Goal: Task Accomplishment & Management: Use online tool/utility

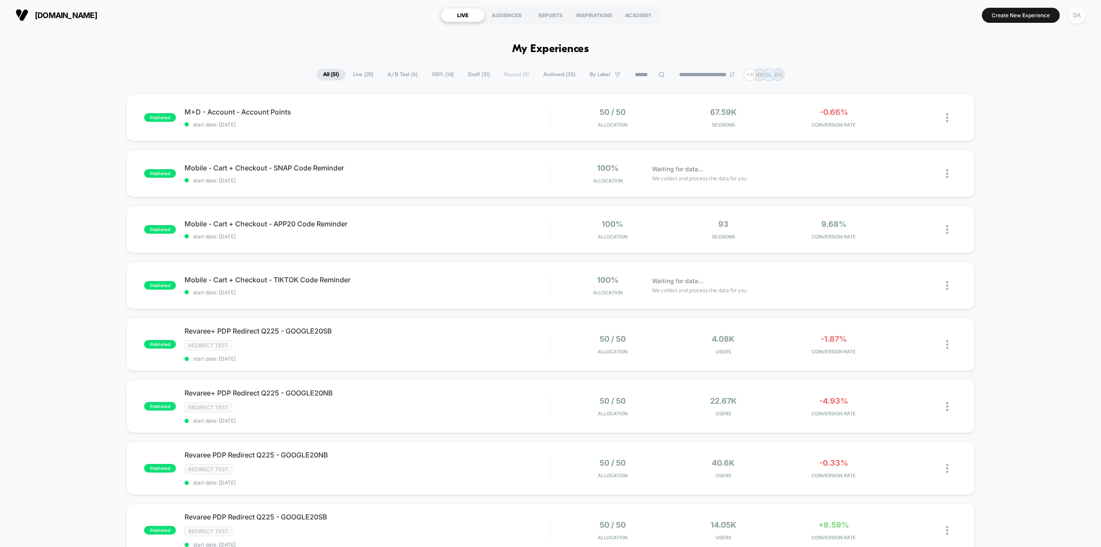
click at [1079, 22] on div "DA" at bounding box center [1077, 15] width 17 height 17
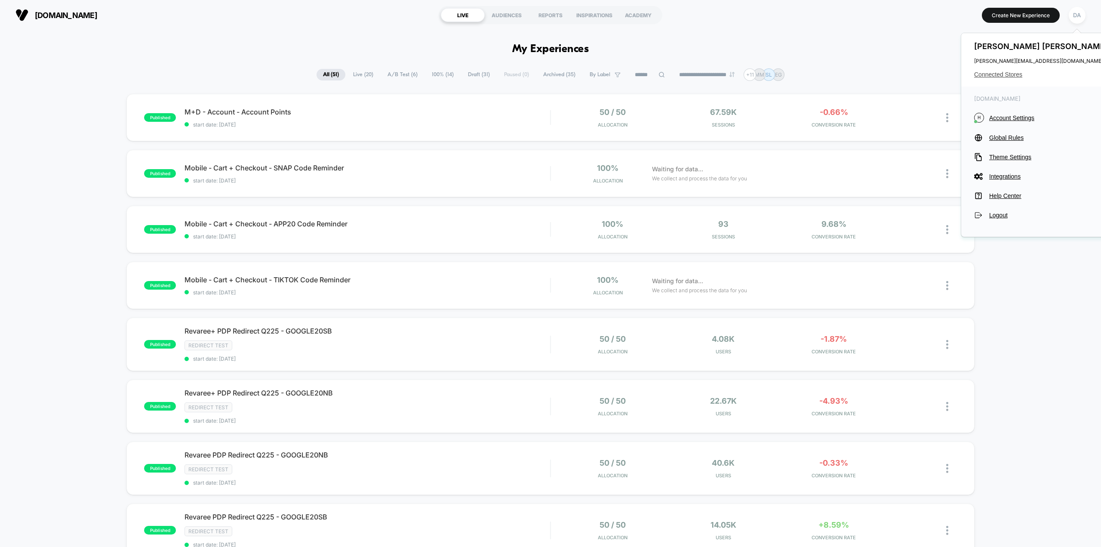
click at [1001, 76] on span "Connected Stores" at bounding box center [1042, 74] width 136 height 7
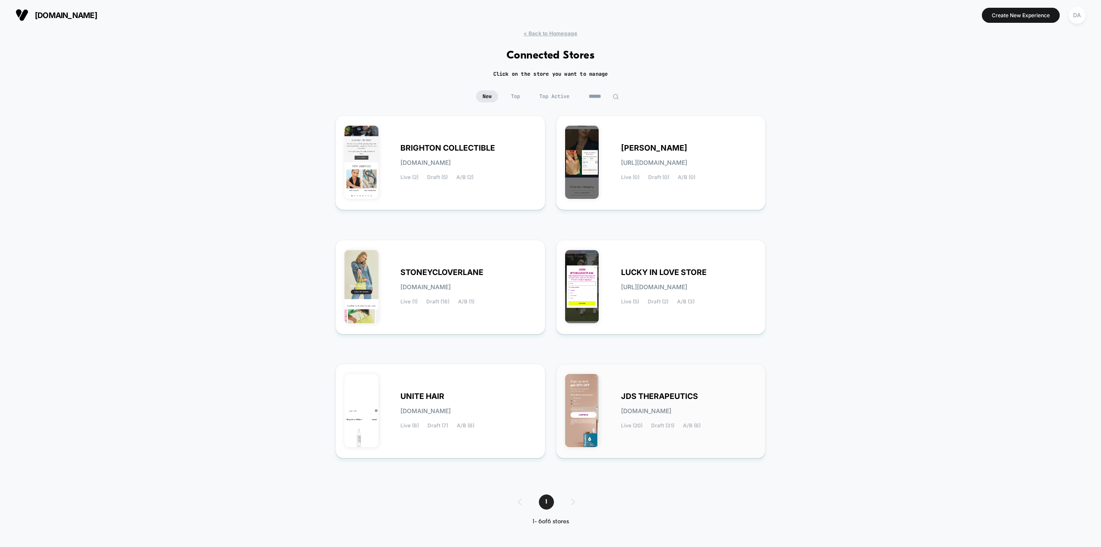
click at [634, 384] on div "JDS THERAPEUTICS [DOMAIN_NAME] Live (20) Draft (31) A/B (6)" at bounding box center [661, 411] width 192 height 77
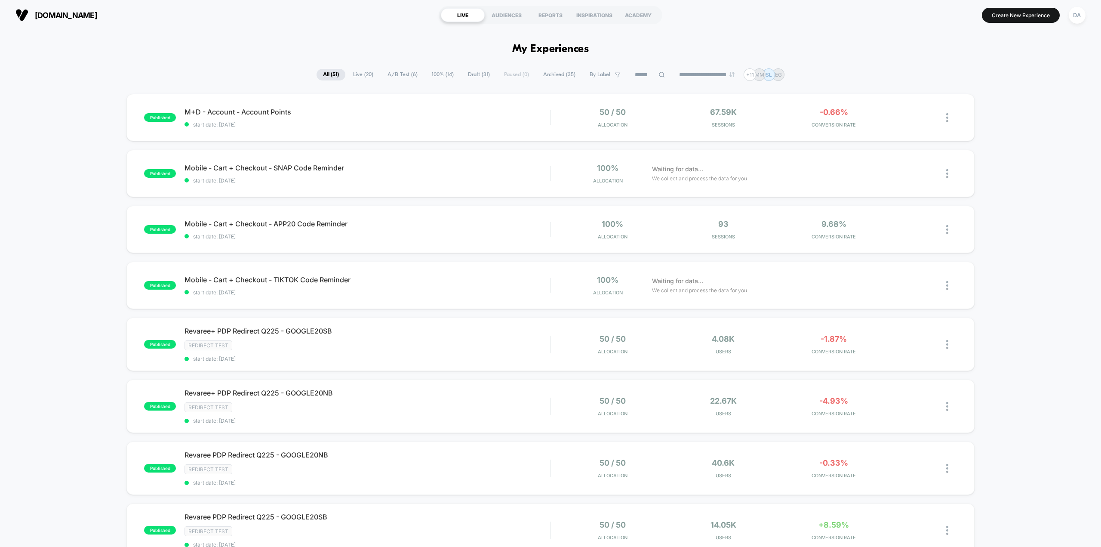
click at [470, 77] on span "Draft ( 31 )" at bounding box center [479, 75] width 35 height 12
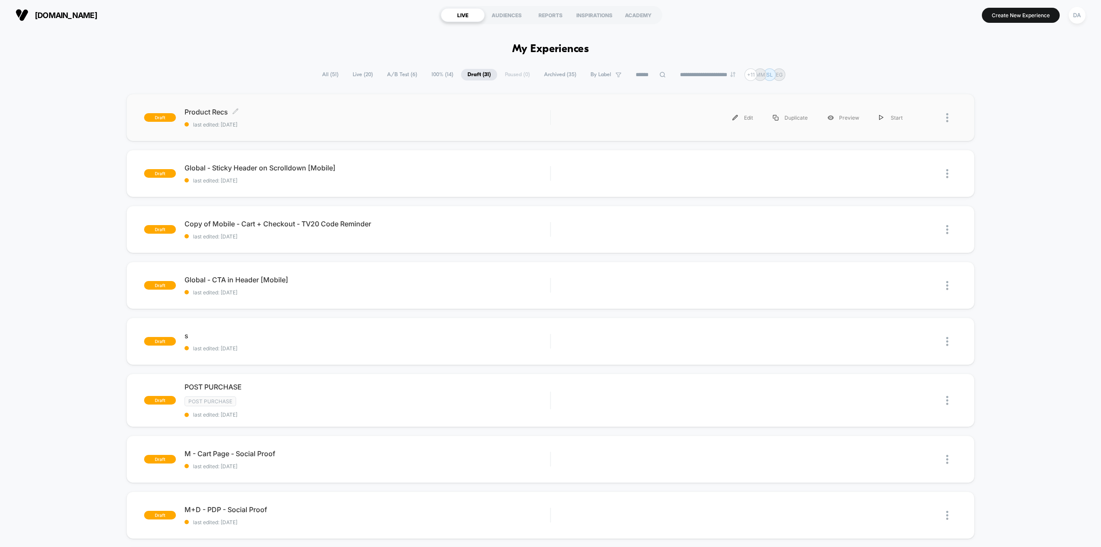
click at [275, 114] on span "Product Recs Click to edit experience details" at bounding box center [368, 112] width 366 height 9
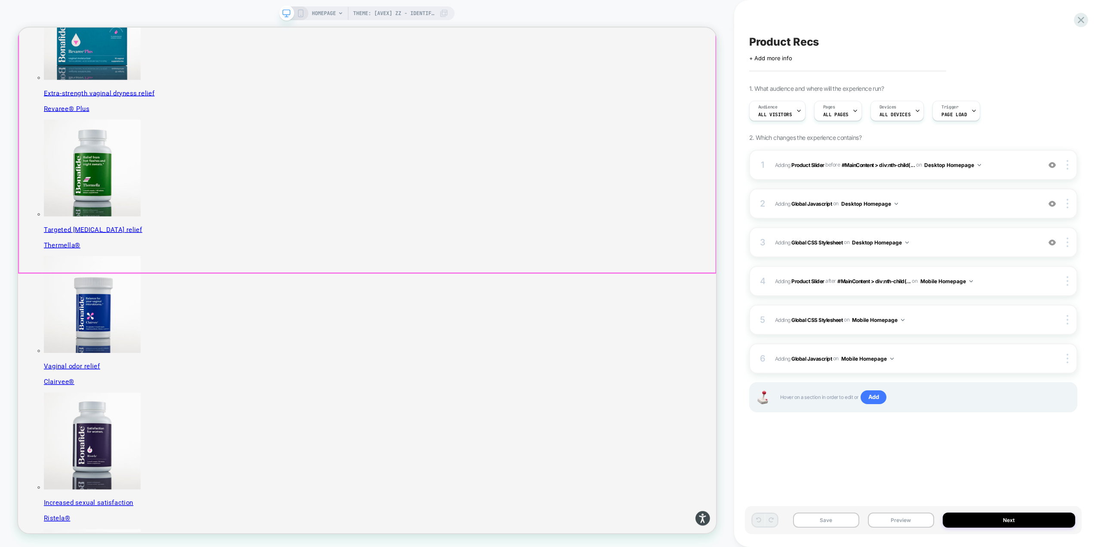
scroll to position [344, 0]
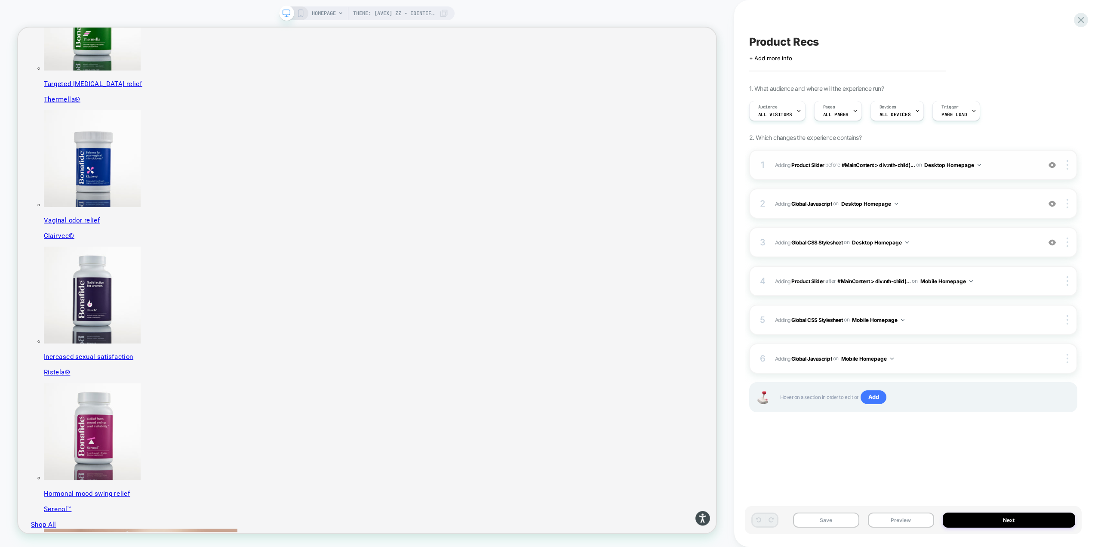
click at [1000, 161] on span "#_loomi_addon_1755016232473 Adding Product Slider BEFORE #MainContent > div:nth…" at bounding box center [906, 165] width 262 height 11
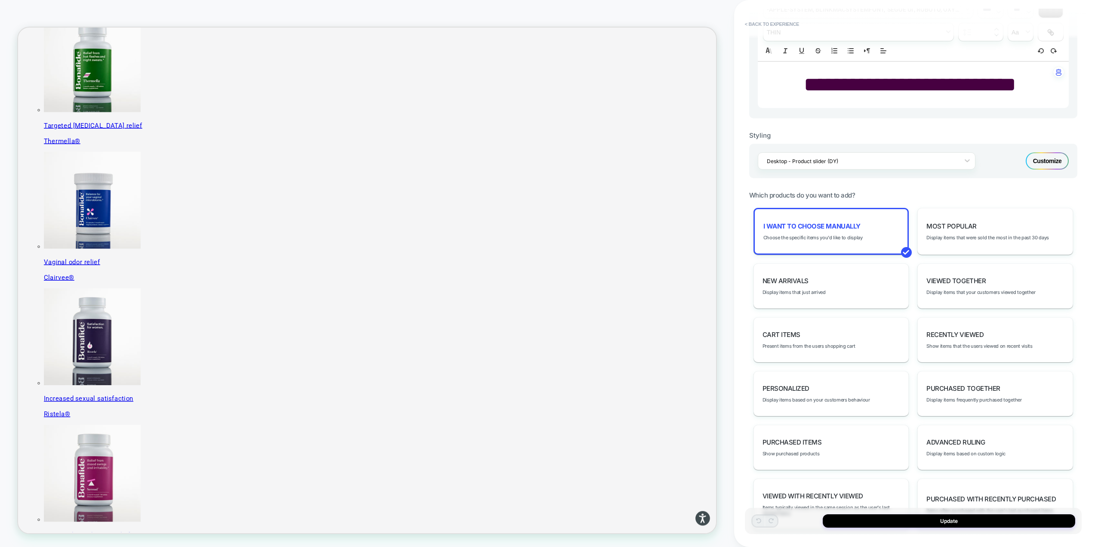
scroll to position [308, 0]
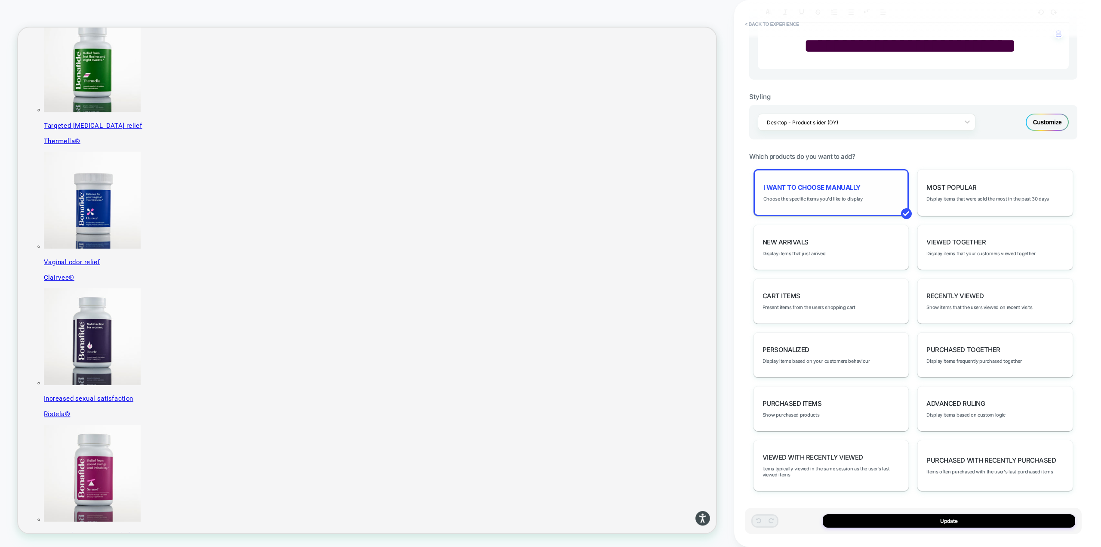
click at [889, 199] on div "I want to choose manually Choose the specific items you'd like to display" at bounding box center [832, 192] width 156 height 47
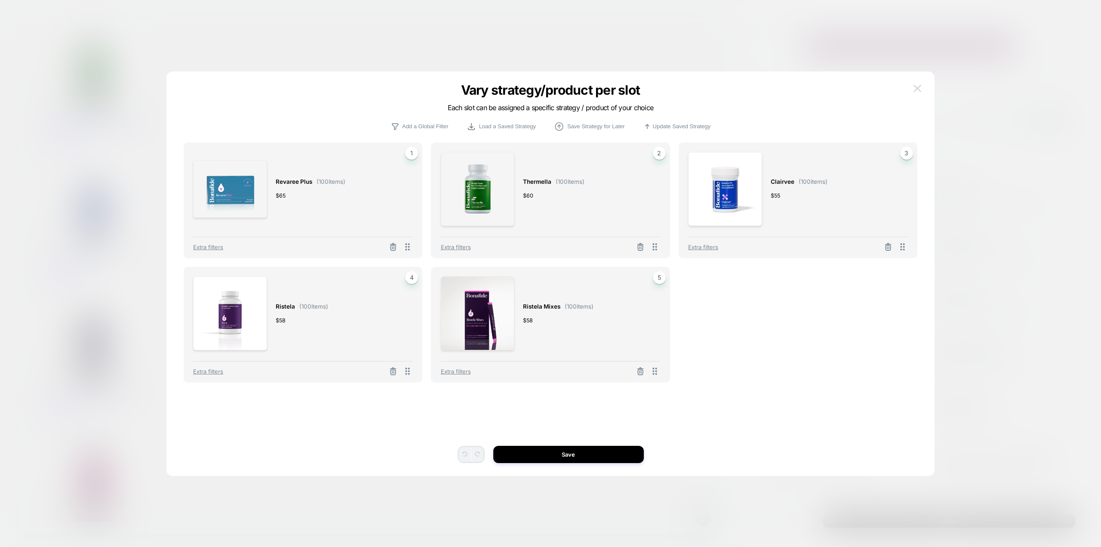
click at [918, 85] on img at bounding box center [918, 88] width 8 height 7
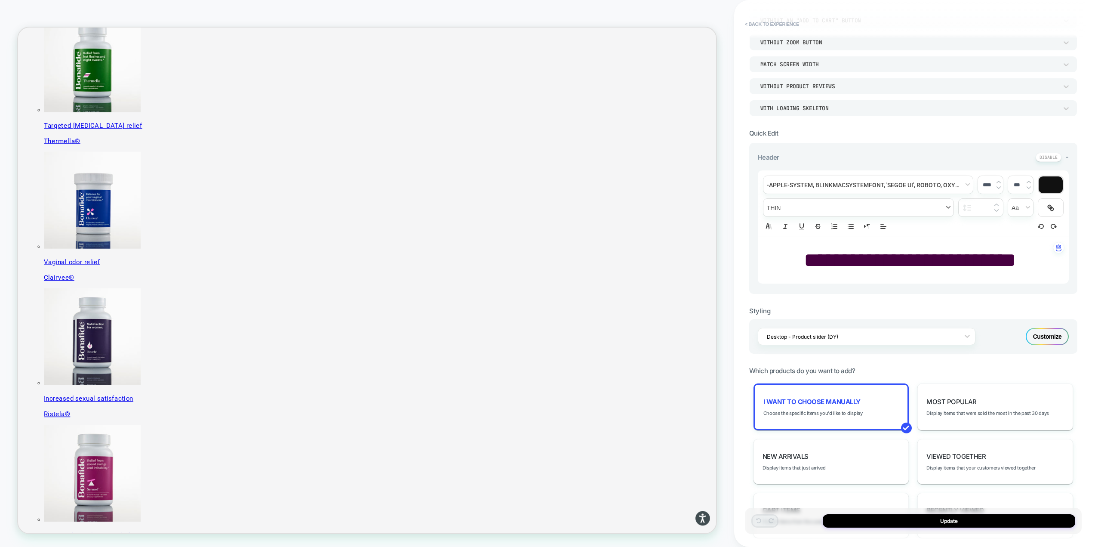
scroll to position [93, 0]
click at [865, 262] on span "**********" at bounding box center [910, 261] width 212 height 20
type input "****"
click at [865, 262] on span "**********" at bounding box center [910, 261] width 212 height 20
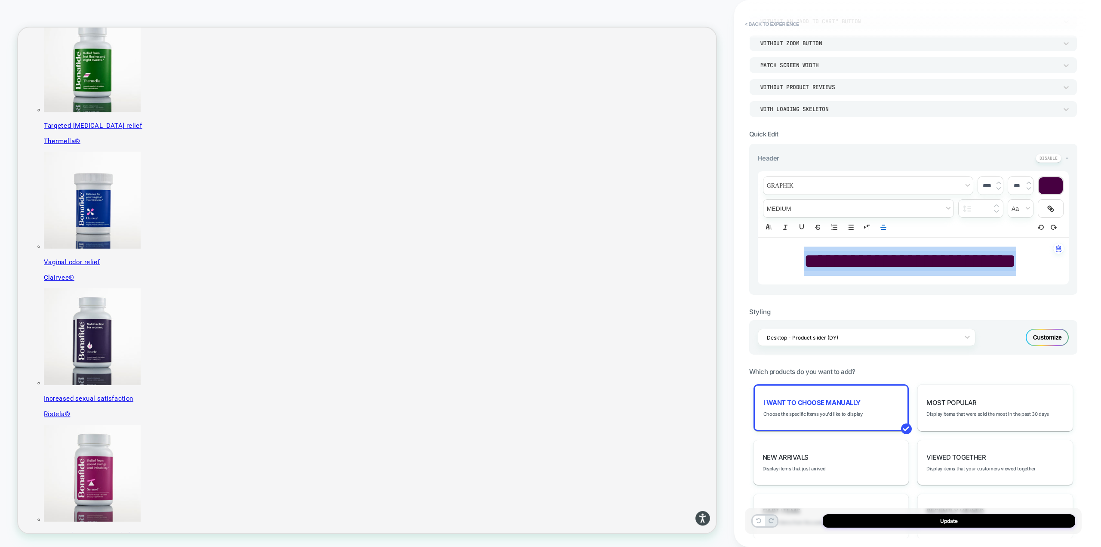
click at [859, 256] on span "**********" at bounding box center [910, 261] width 212 height 20
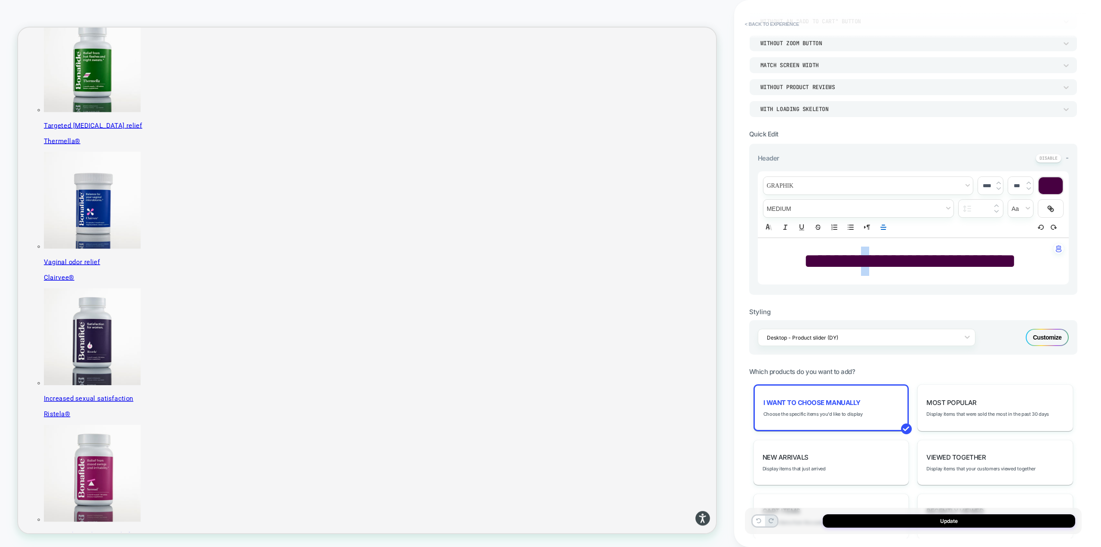
click at [859, 256] on span "**********" at bounding box center [910, 261] width 212 height 20
click at [945, 518] on button "Update" at bounding box center [949, 520] width 252 height 13
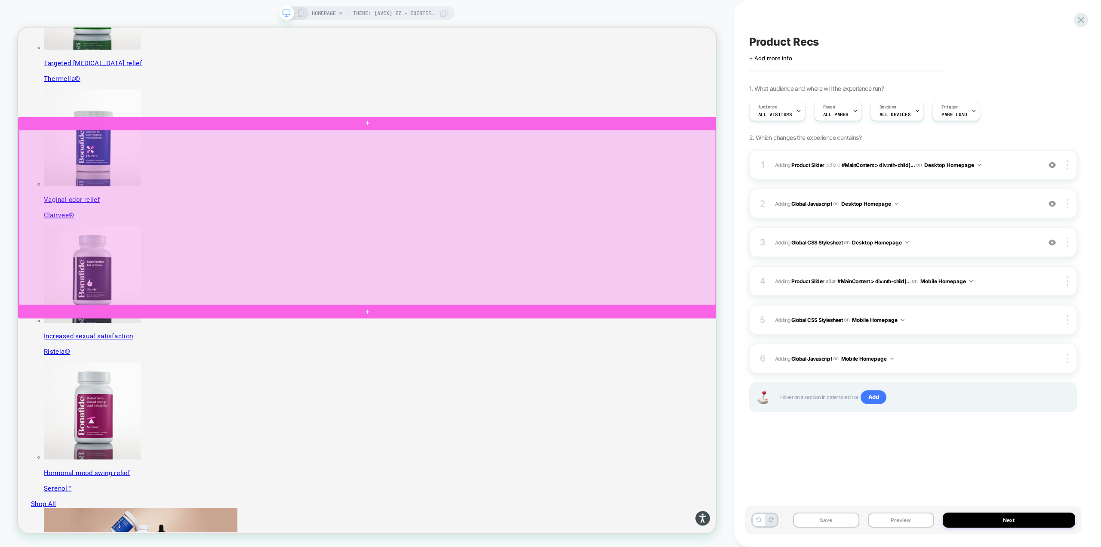
scroll to position [375, 0]
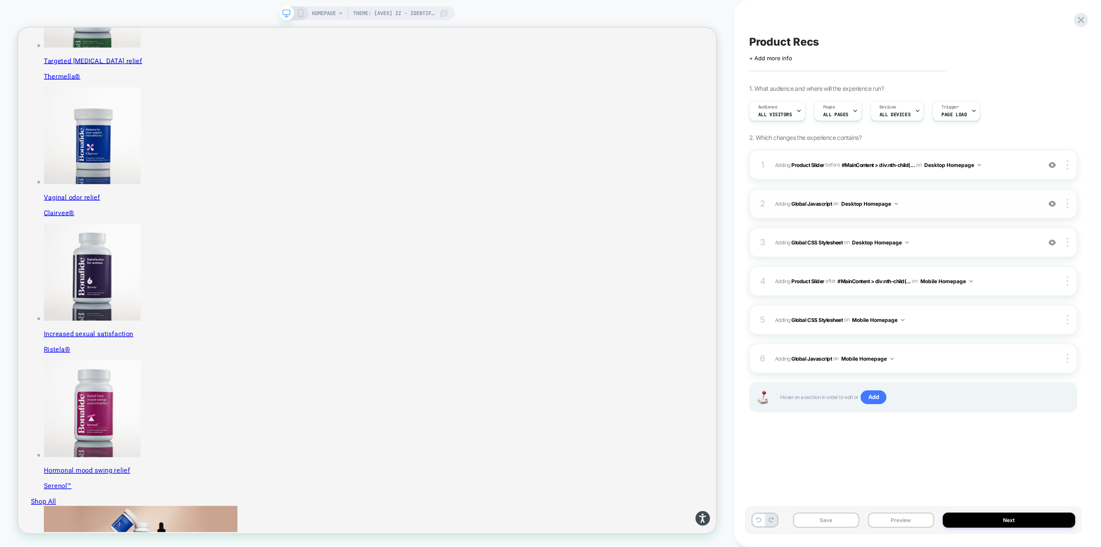
click at [973, 204] on span "Adding Global Javascript on Desktop Homepage" at bounding box center [906, 203] width 262 height 11
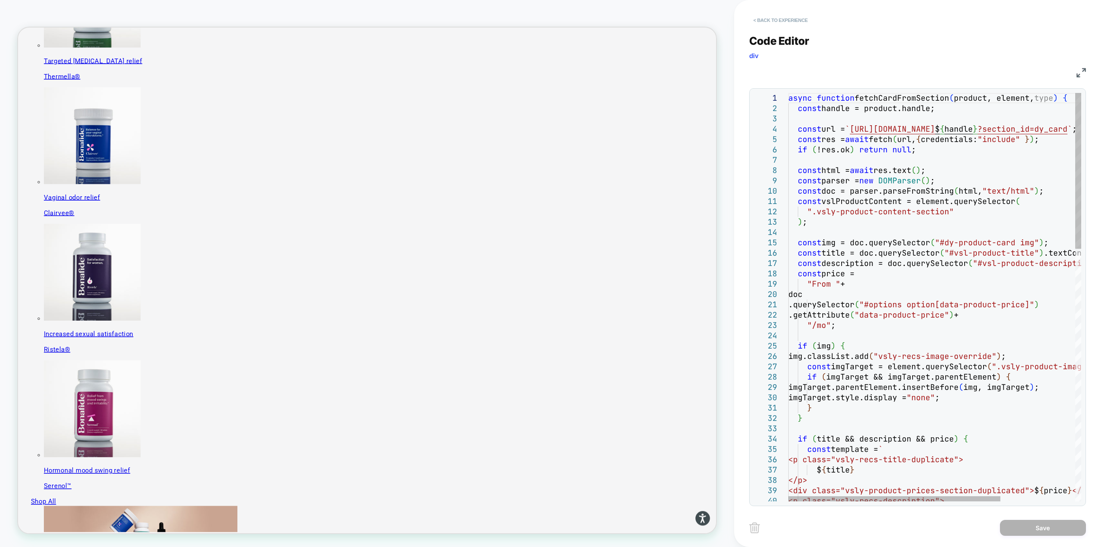
click at [776, 17] on button "< Back to experience" at bounding box center [780, 20] width 63 height 14
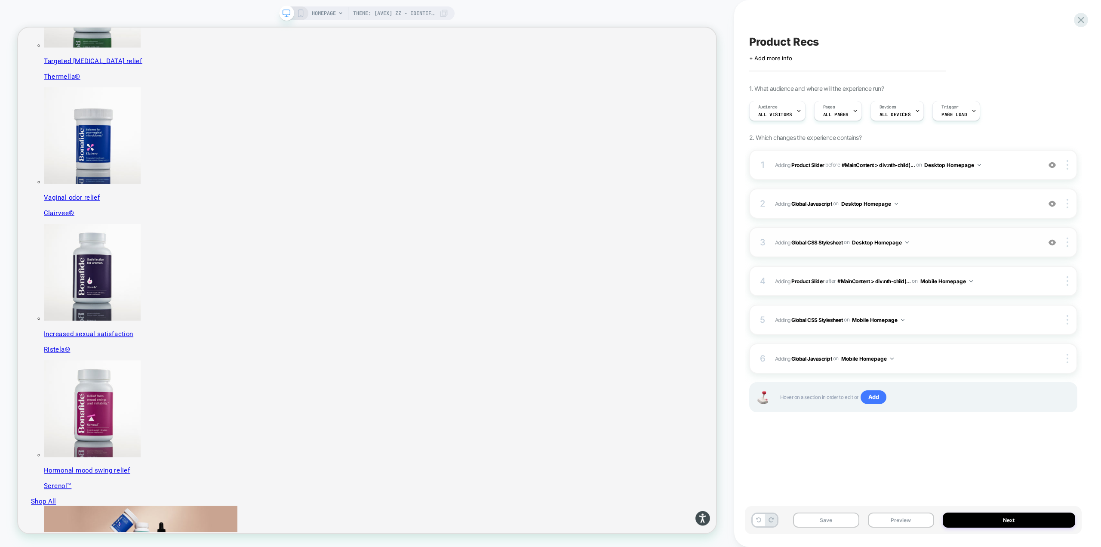
click at [964, 244] on span "Adding Global CSS Stylesheet on Desktop Homepage" at bounding box center [906, 242] width 262 height 11
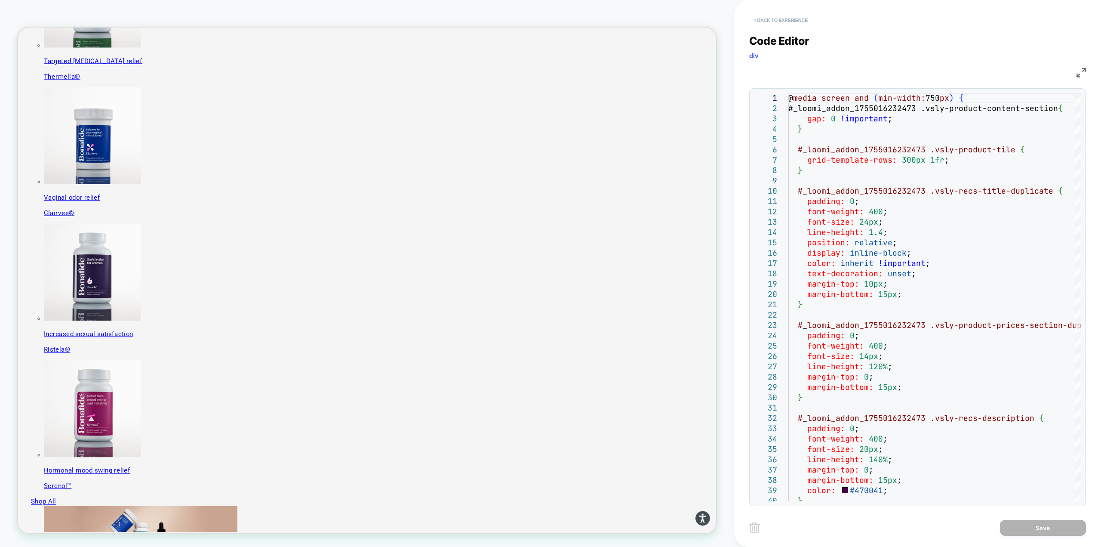
click at [765, 15] on button "< Back to experience" at bounding box center [780, 20] width 63 height 14
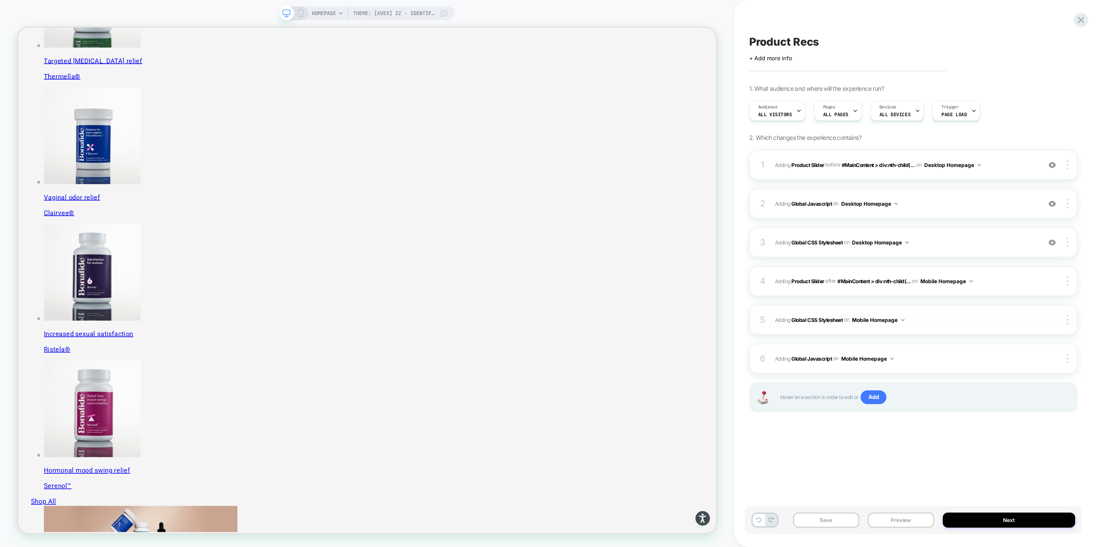
click at [946, 317] on span "Adding Global CSS Stylesheet on Mobile Homepage" at bounding box center [906, 319] width 262 height 11
click at [939, 360] on span "Adding Global Javascript on Mobile Homepage" at bounding box center [906, 358] width 262 height 11
click at [977, 199] on span "Adding Global Javascript on Desktop Homepage" at bounding box center [906, 203] width 262 height 11
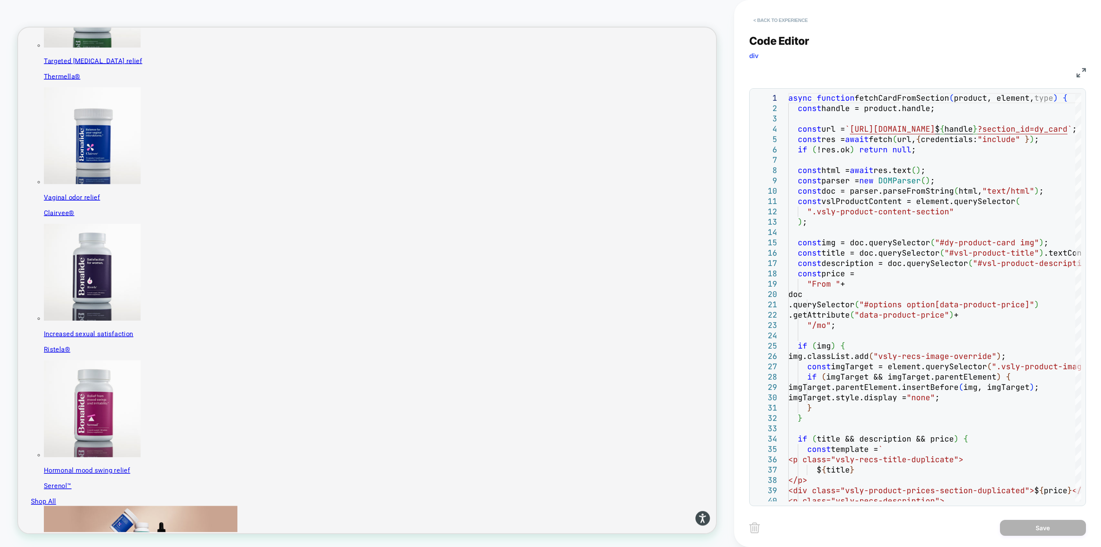
click at [758, 22] on button "< Back to experience" at bounding box center [780, 20] width 63 height 14
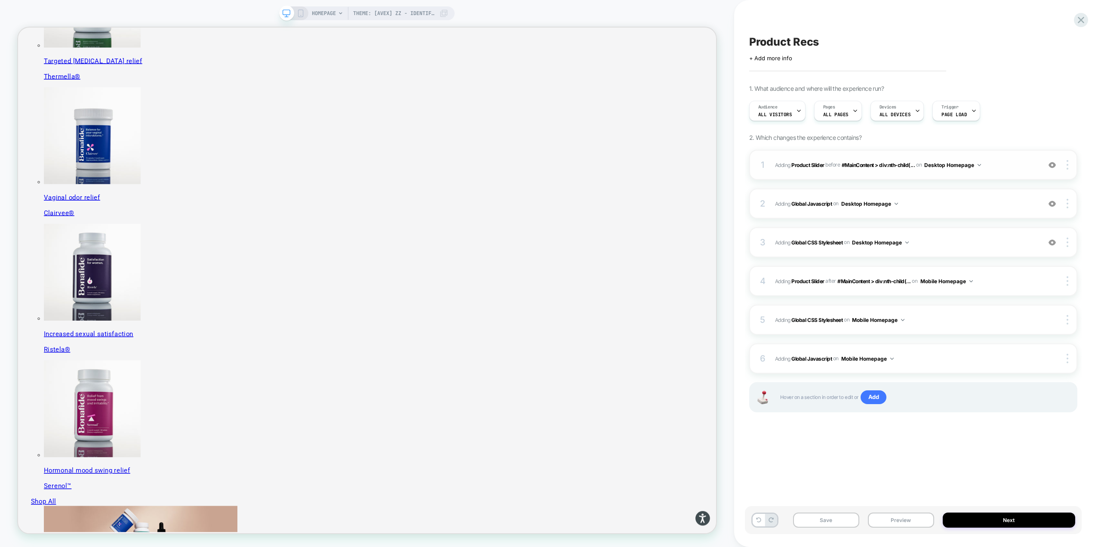
click at [997, 154] on div "1 #_loomi_addon_1755016232473 Adding Product Slider BEFORE #MainContent > div:n…" at bounding box center [913, 165] width 328 height 30
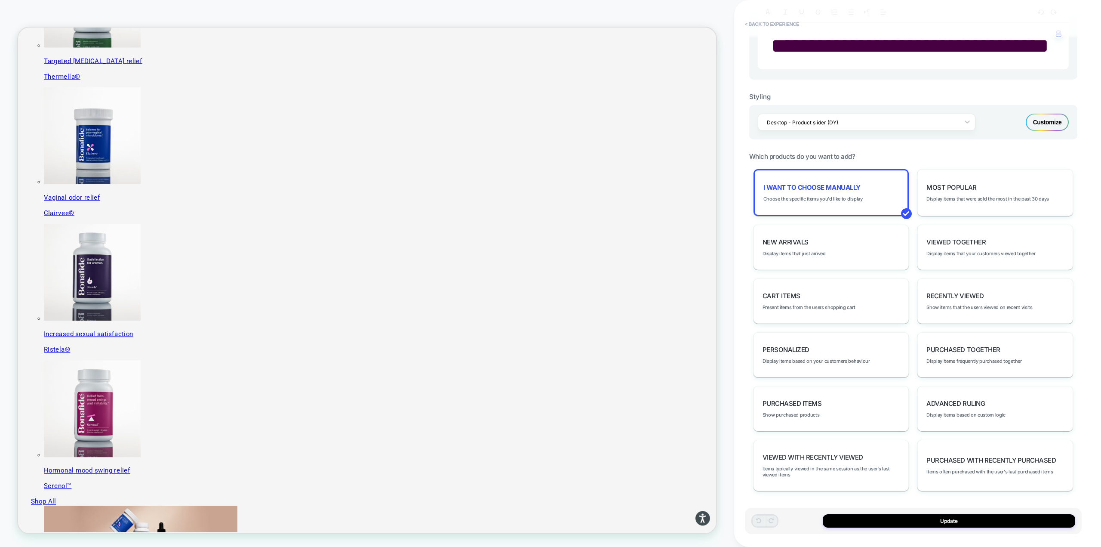
scroll to position [338, 0]
click at [861, 198] on span "Choose the specific items you'd like to display" at bounding box center [813, 199] width 99 height 6
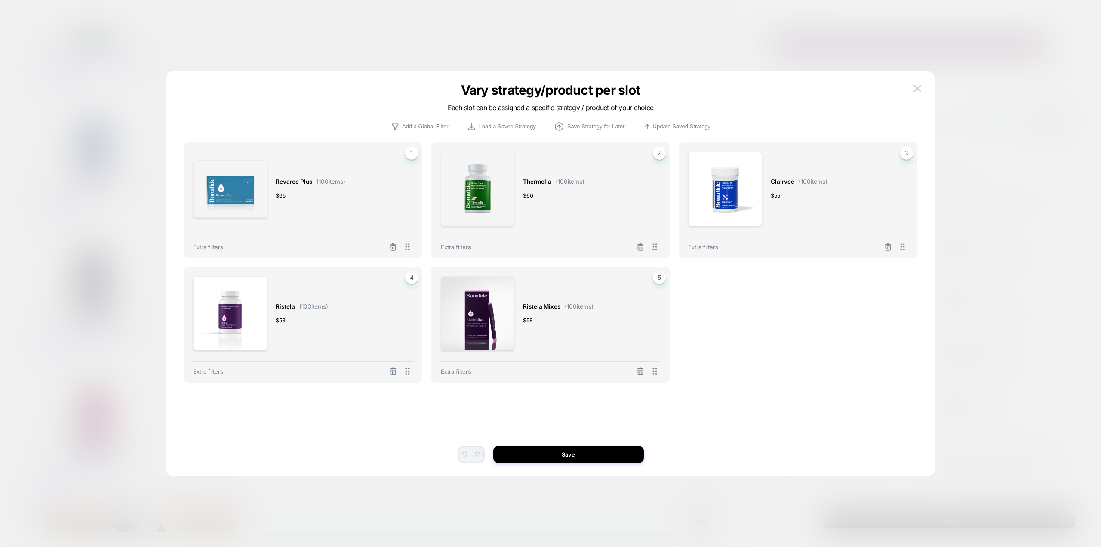
click at [705, 340] on div "Revaree Plus ( 100 items) $ 65 1 Extra filters Thermella ( 100 items) $ 60 2 Ex…" at bounding box center [551, 273] width 734 height 262
click at [916, 91] on img at bounding box center [918, 88] width 8 height 7
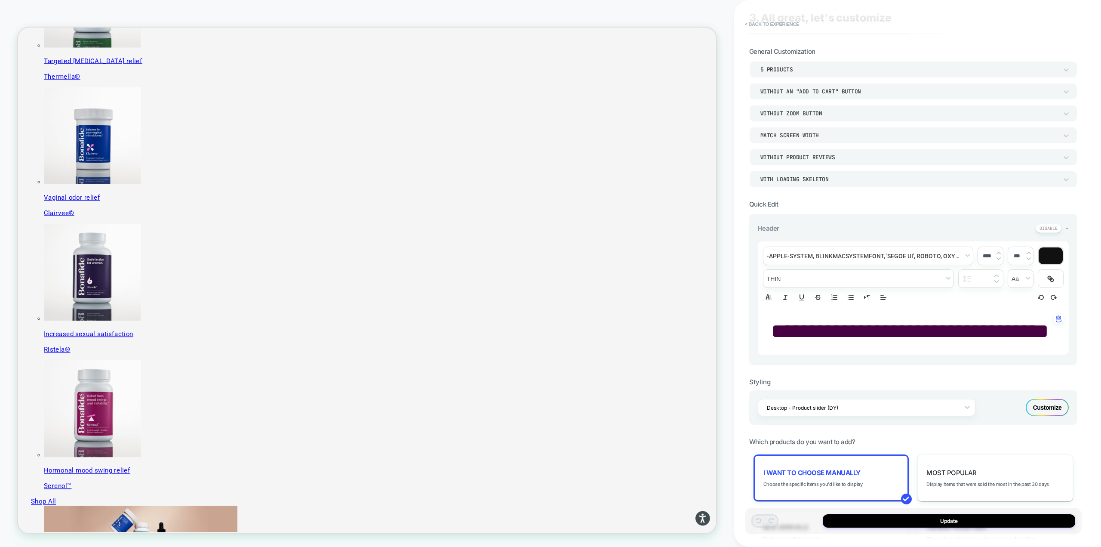
scroll to position [0, 0]
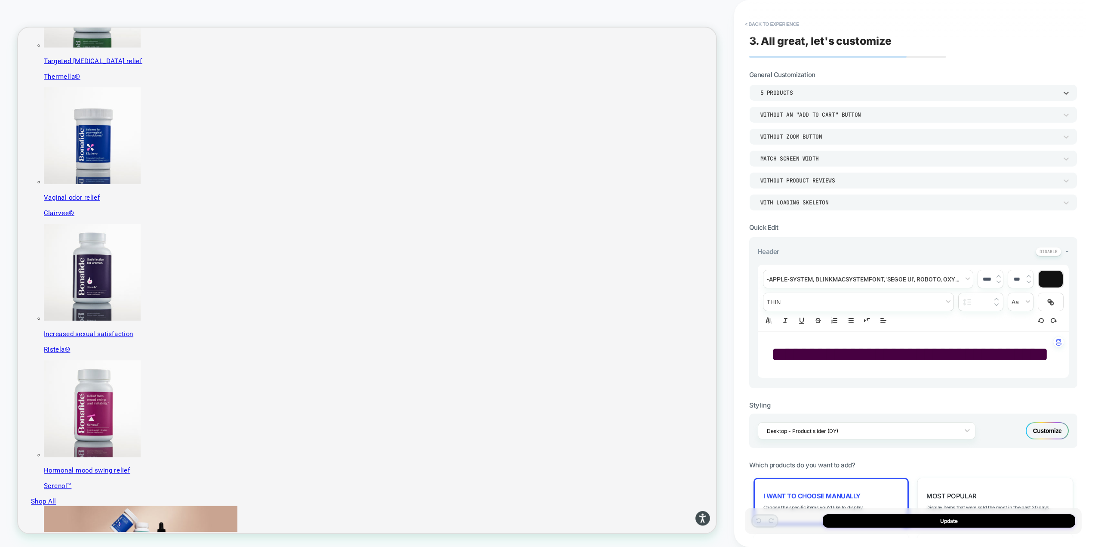
click at [802, 94] on div "5 Products" at bounding box center [909, 92] width 297 height 7
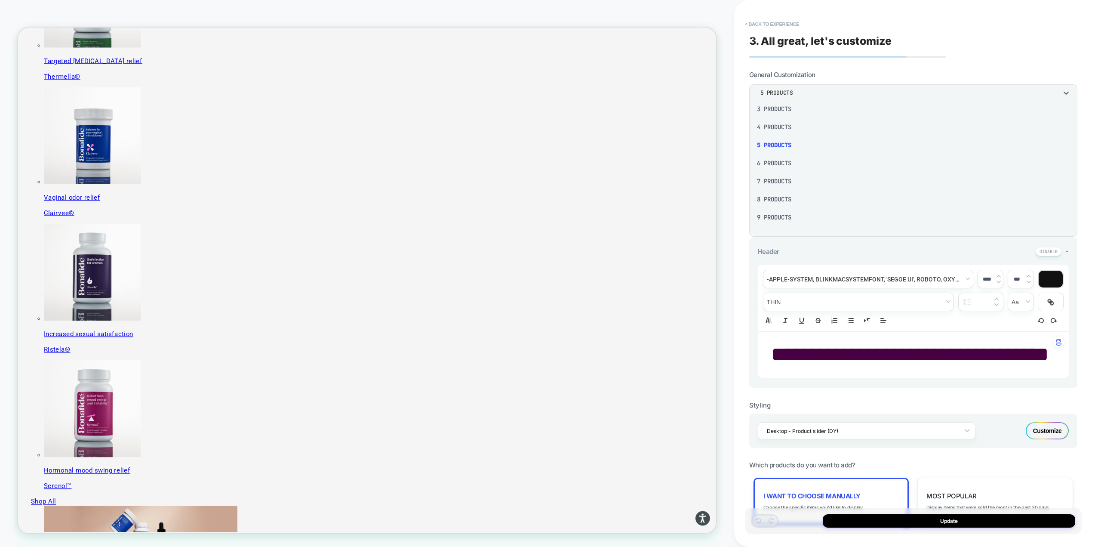
scroll to position [43, 0]
click at [954, 522] on button "Update" at bounding box center [949, 520] width 252 height 13
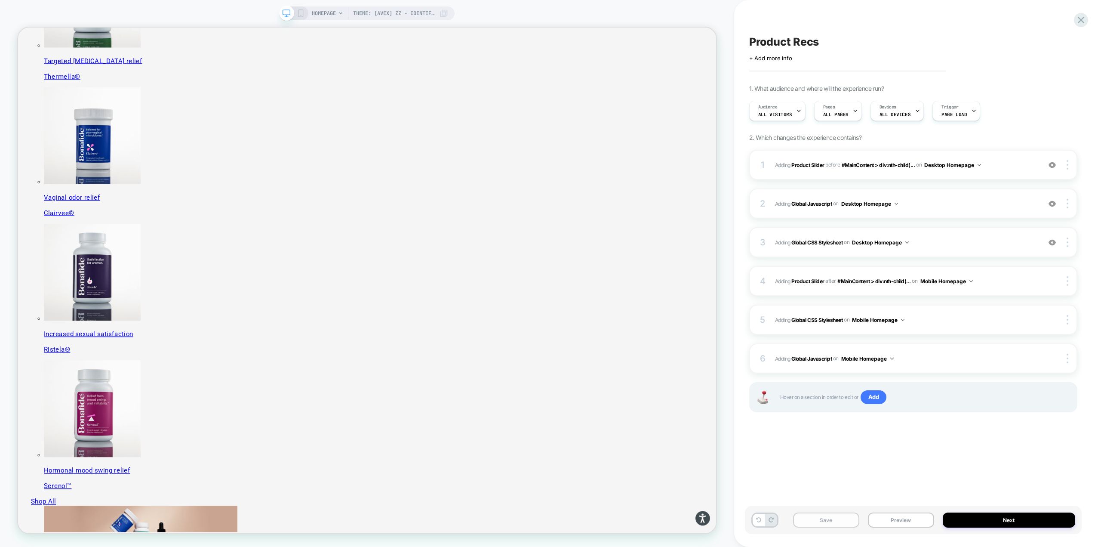
click at [817, 520] on button "Save" at bounding box center [826, 519] width 66 height 15
click at [1002, 166] on span "#_loomi_addon_1755016232473 Adding Product Slider BEFORE #MainContent > div:nth…" at bounding box center [906, 165] width 262 height 11
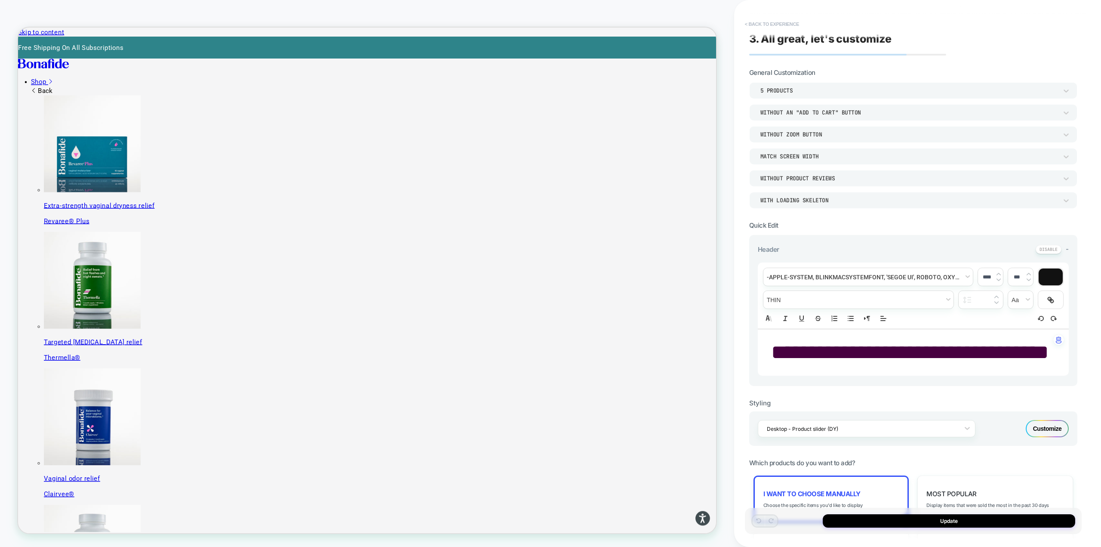
scroll to position [0, 0]
click at [759, 24] on button "< Back to experience" at bounding box center [772, 24] width 63 height 14
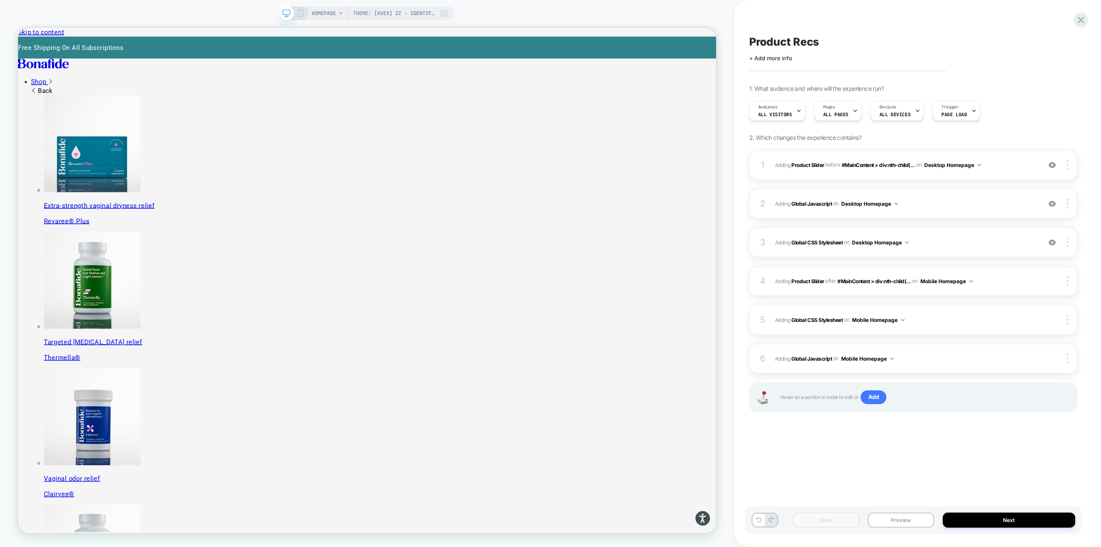
click at [303, 10] on rect at bounding box center [301, 13] width 5 height 7
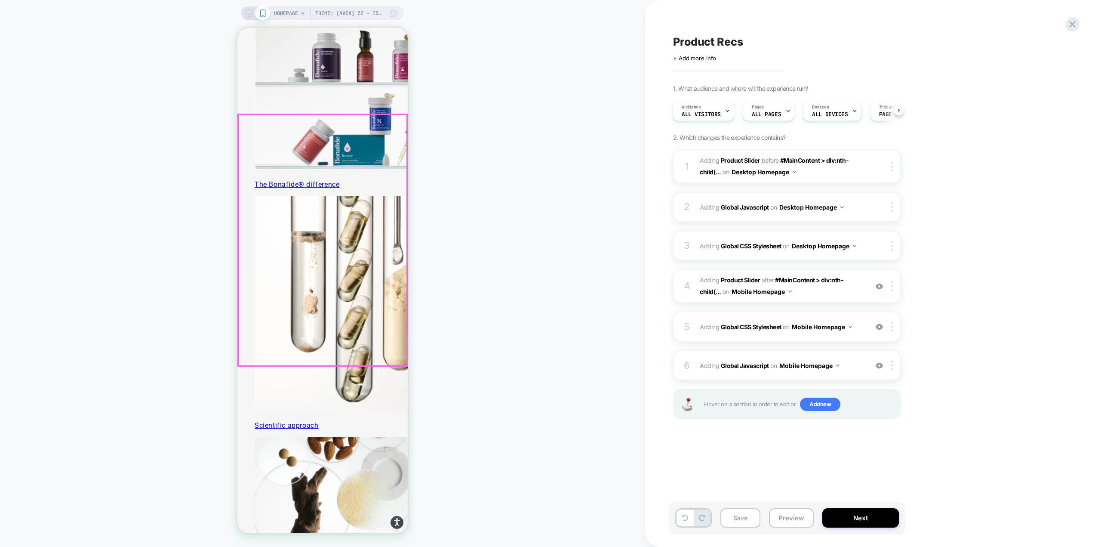
scroll to position [602, 0]
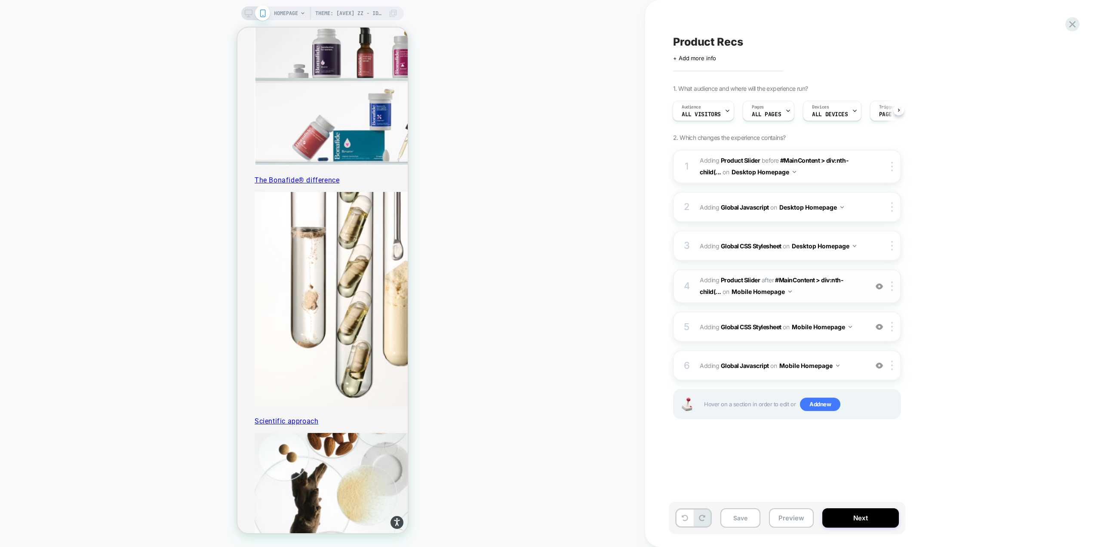
click at [859, 292] on span "#_loomi_addon_1755094638342 Adding Product Slider AFTER #MainContent > div:nth-…" at bounding box center [782, 285] width 164 height 23
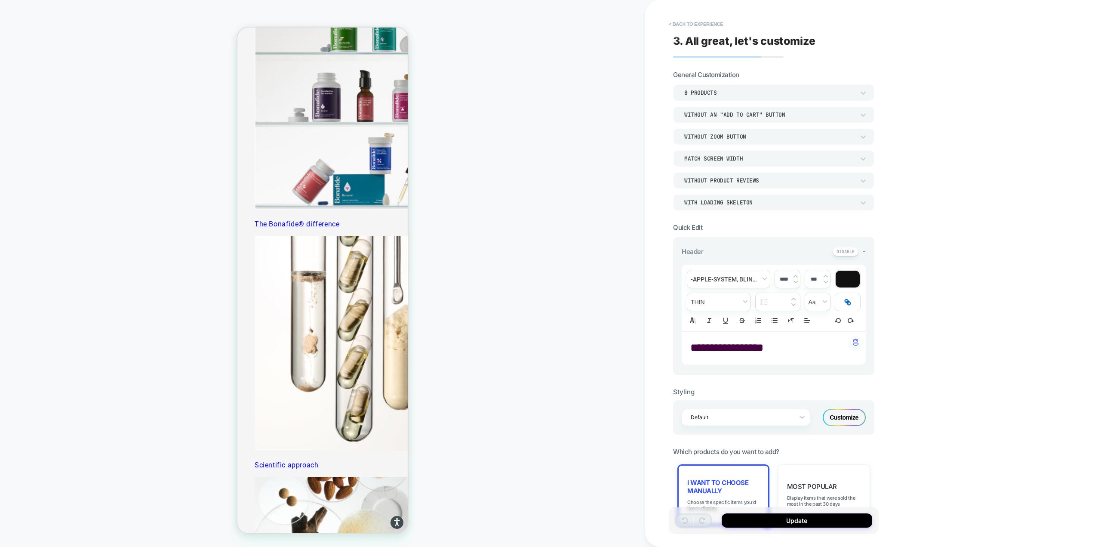
scroll to position [558, 0]
click at [764, 350] on span "**********" at bounding box center [726, 347] width 73 height 11
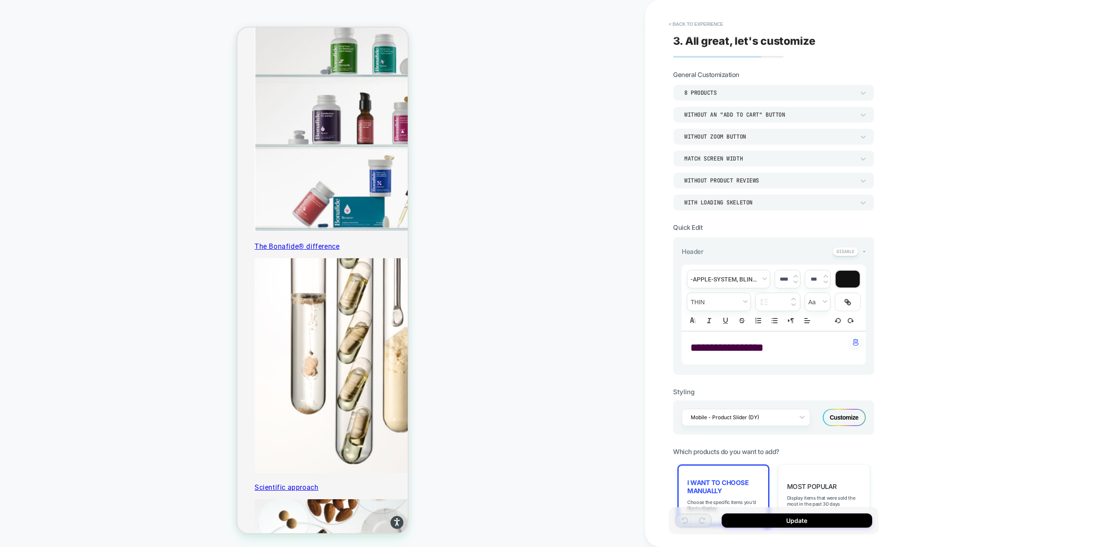
click at [764, 350] on span "**********" at bounding box center [726, 347] width 73 height 11
click at [752, 348] on span "**********" at bounding box center [726, 347] width 73 height 11
type input "****"
click at [752, 348] on span "**********" at bounding box center [726, 347] width 73 height 11
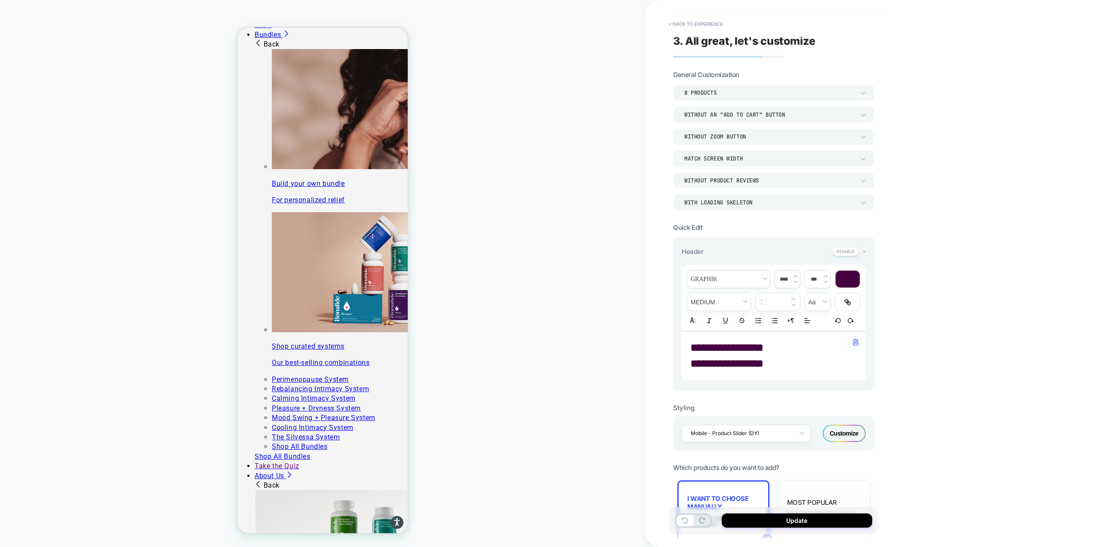
scroll to position [62, 0]
click at [836, 520] on button "Update" at bounding box center [797, 520] width 151 height 14
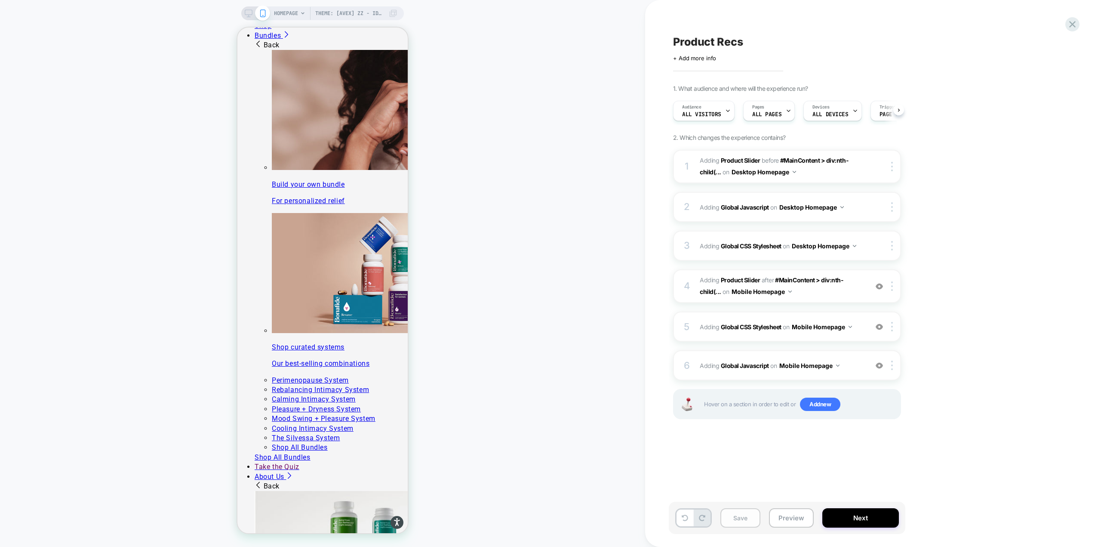
scroll to position [0, 0]
click at [752, 519] on button "Save" at bounding box center [741, 517] width 40 height 19
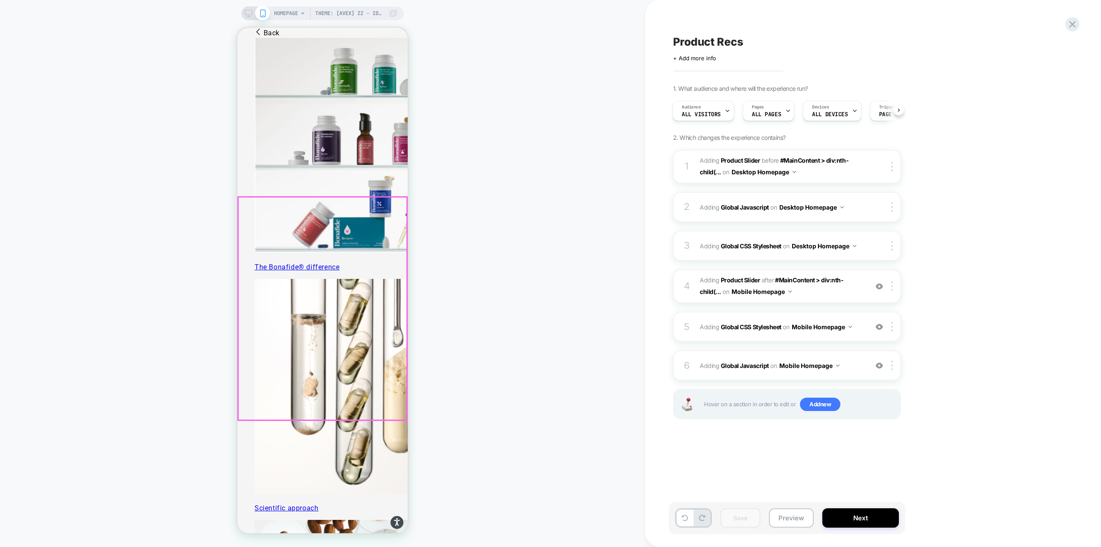
scroll to position [516, 0]
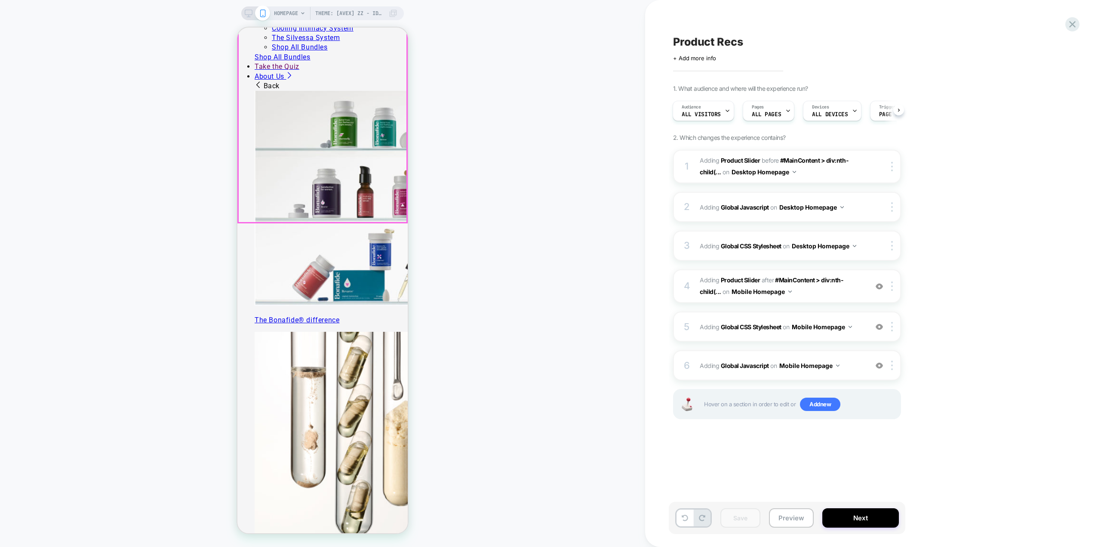
scroll to position [559, 0]
